Goal: Navigation & Orientation: Go to known website

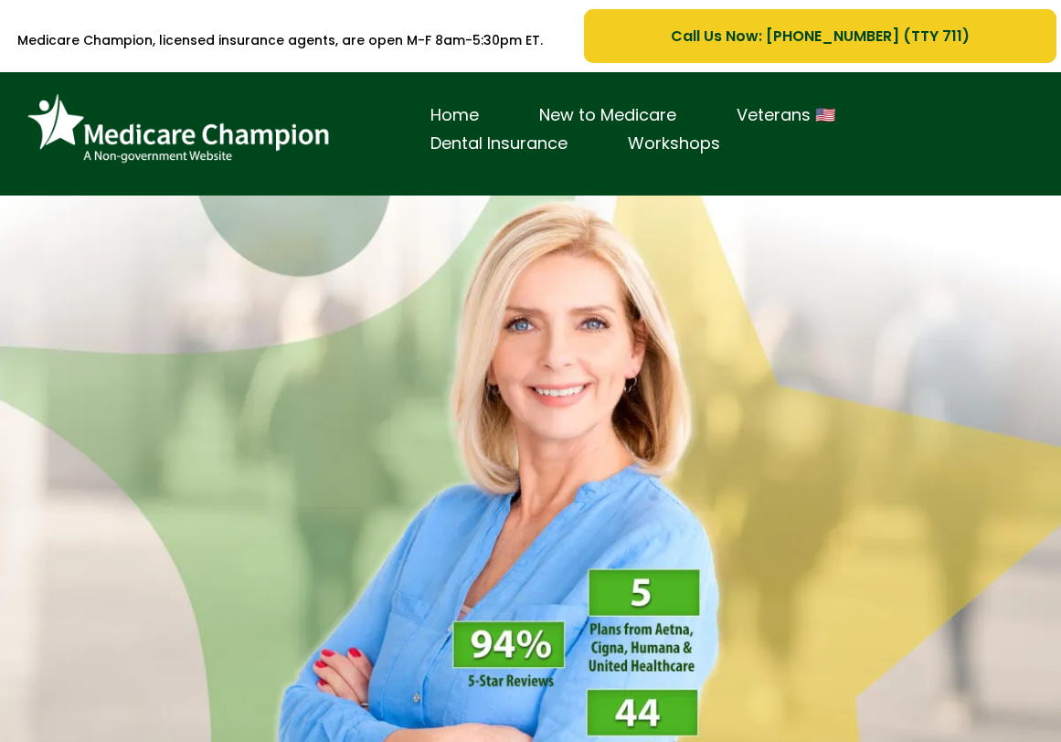
click at [633, 410] on div at bounding box center [530, 493] width 1061 height 594
